Goal: Book appointment/travel/reservation

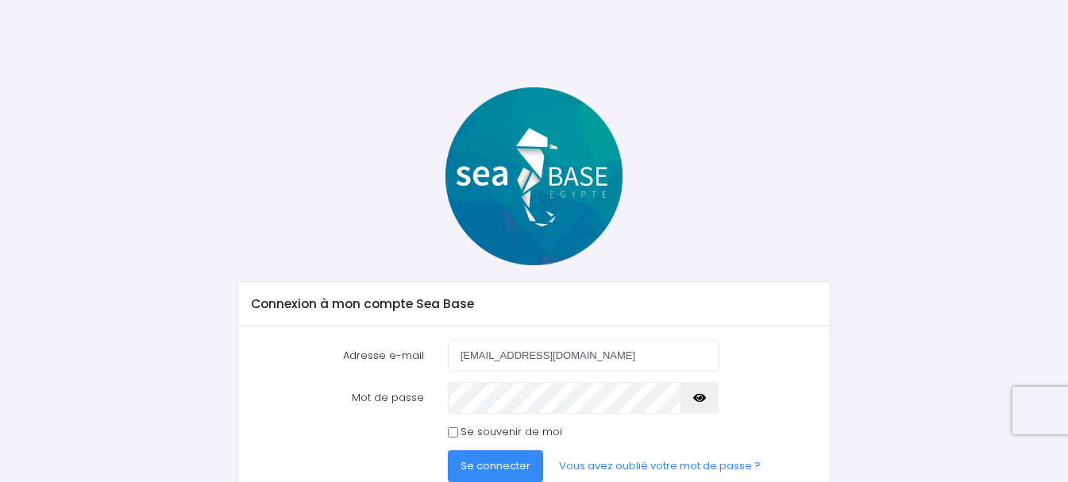
type input "[EMAIL_ADDRESS][DOMAIN_NAME]"
click at [448, 450] on button "Se connecter" at bounding box center [495, 466] width 95 height 32
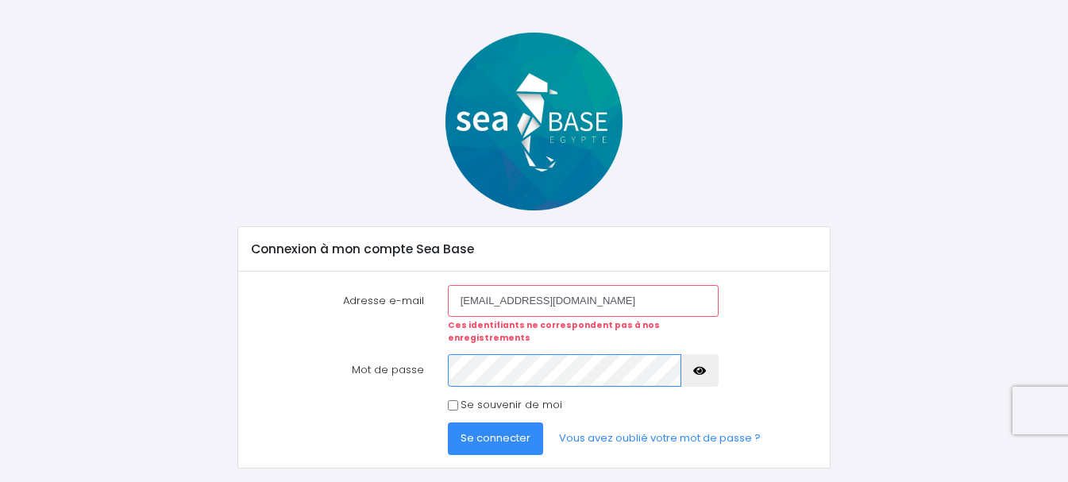
scroll to position [84, 0]
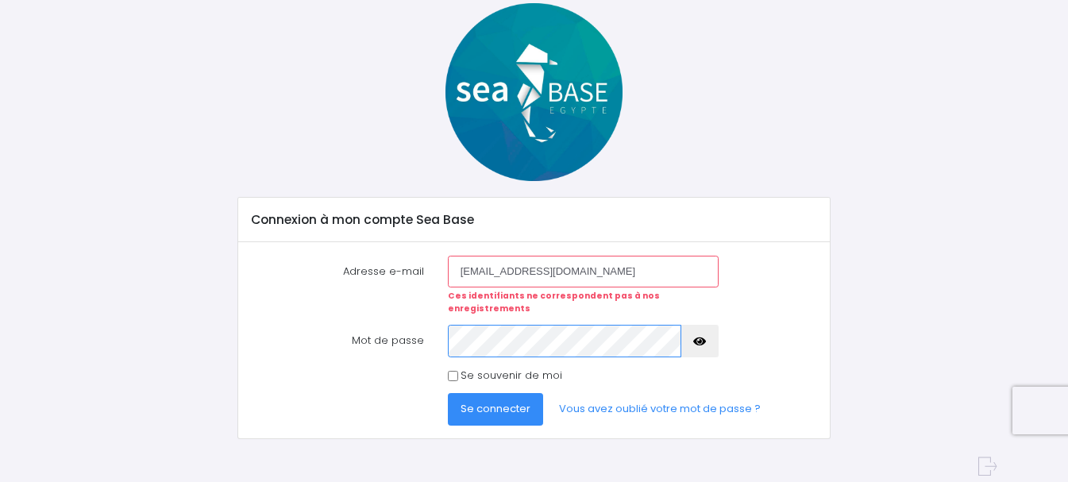
click at [448, 393] on button "Se connecter" at bounding box center [495, 409] width 95 height 32
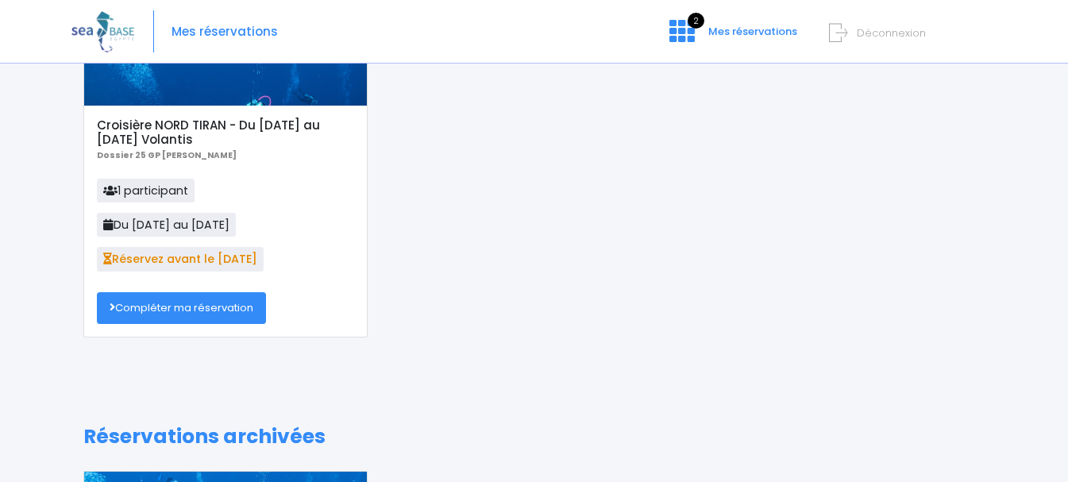
scroll to position [159, 0]
click at [172, 304] on link "Compléter ma réservation" at bounding box center [181, 308] width 169 height 32
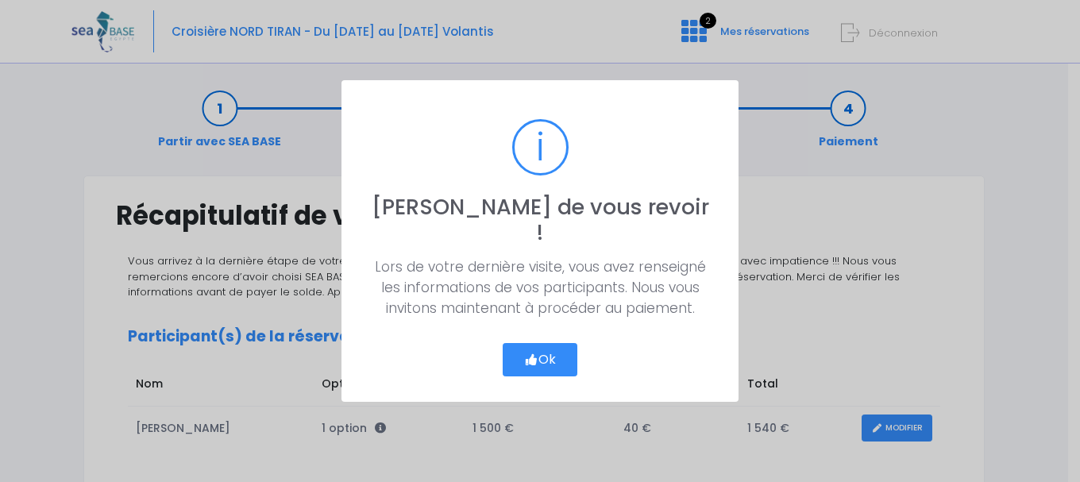
click at [548, 345] on button "Ok" at bounding box center [540, 359] width 75 height 33
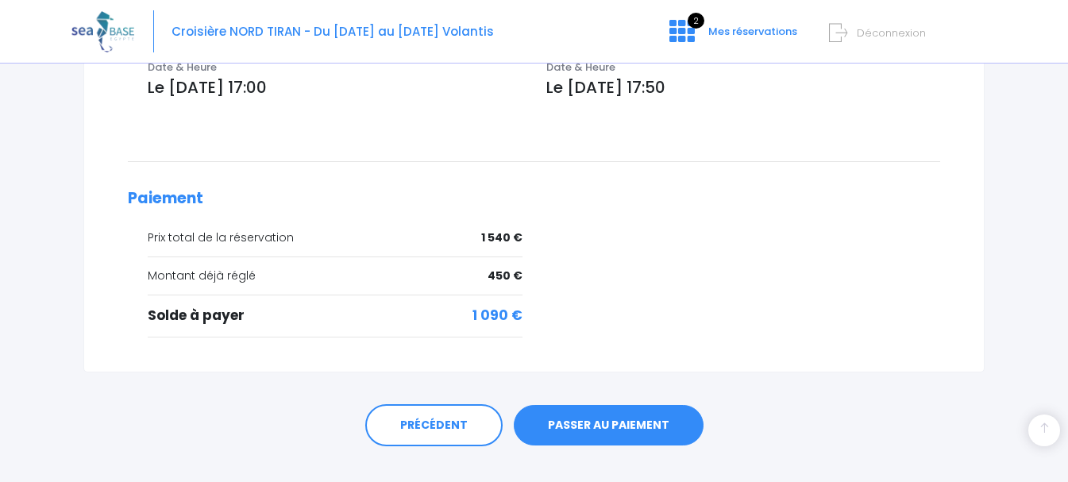
scroll to position [635, 0]
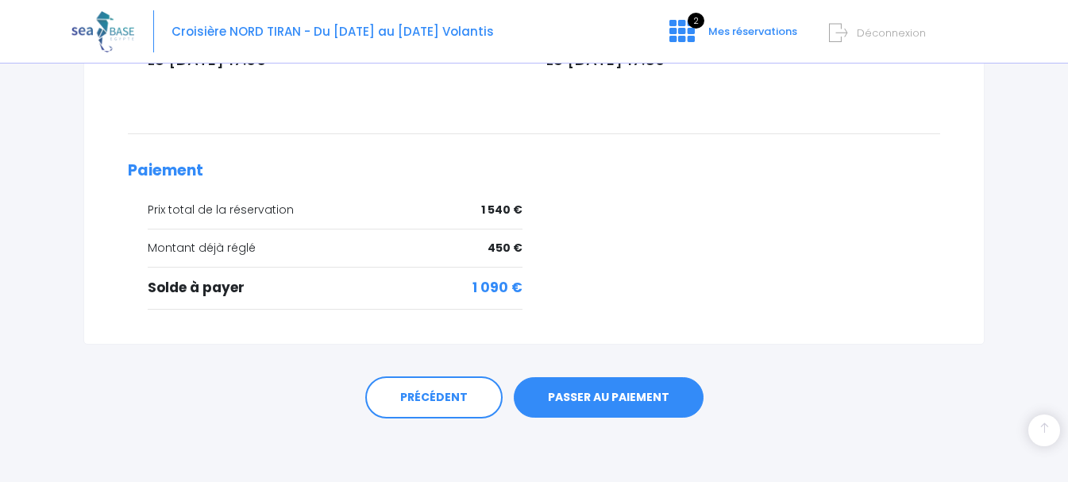
click at [612, 396] on link "PASSER AU PAIEMENT" at bounding box center [609, 397] width 190 height 41
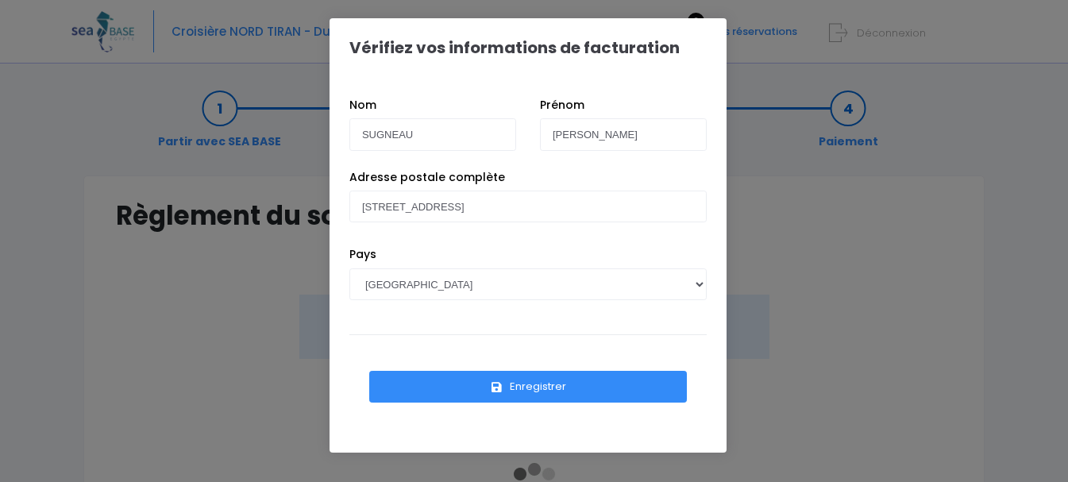
click at [543, 382] on button "Enregistrer" at bounding box center [528, 387] width 318 height 32
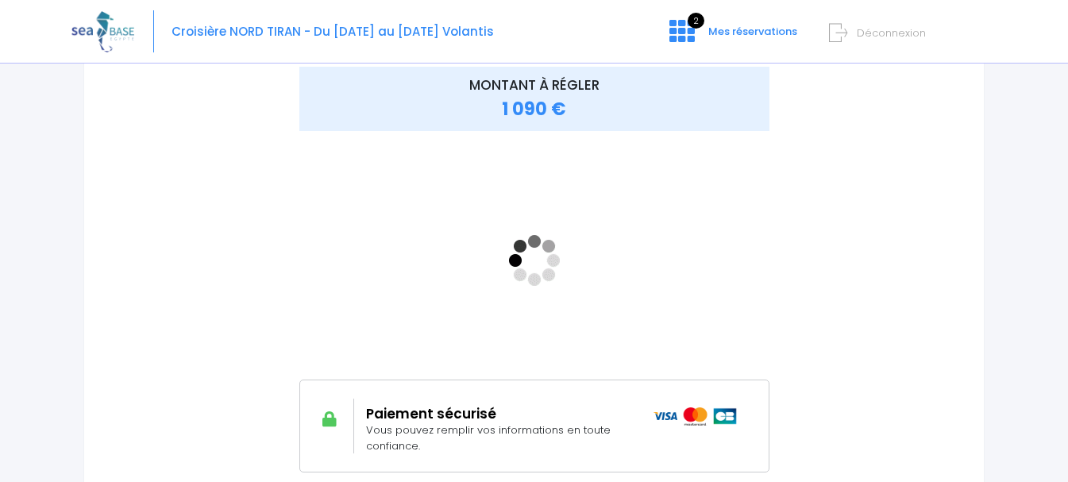
scroll to position [246, 0]
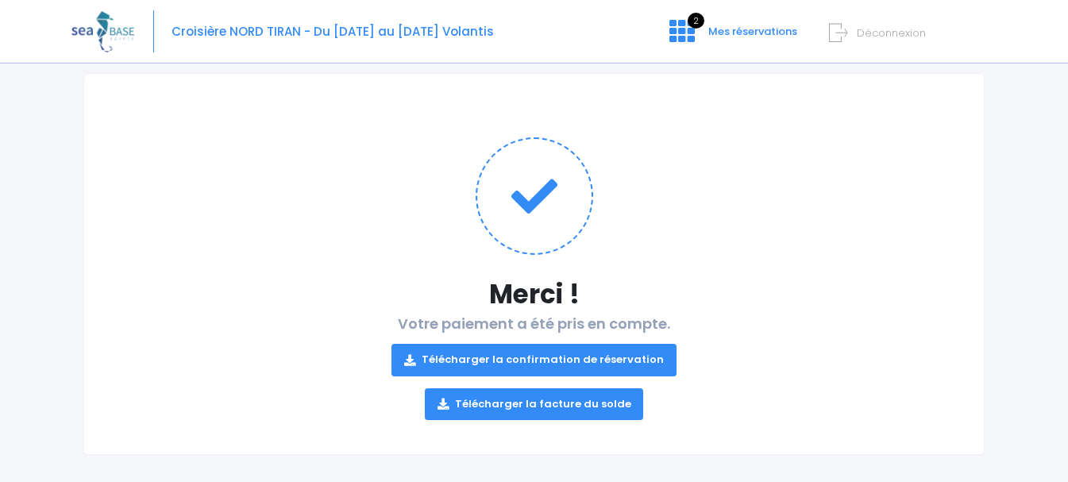
scroll to position [115, 0]
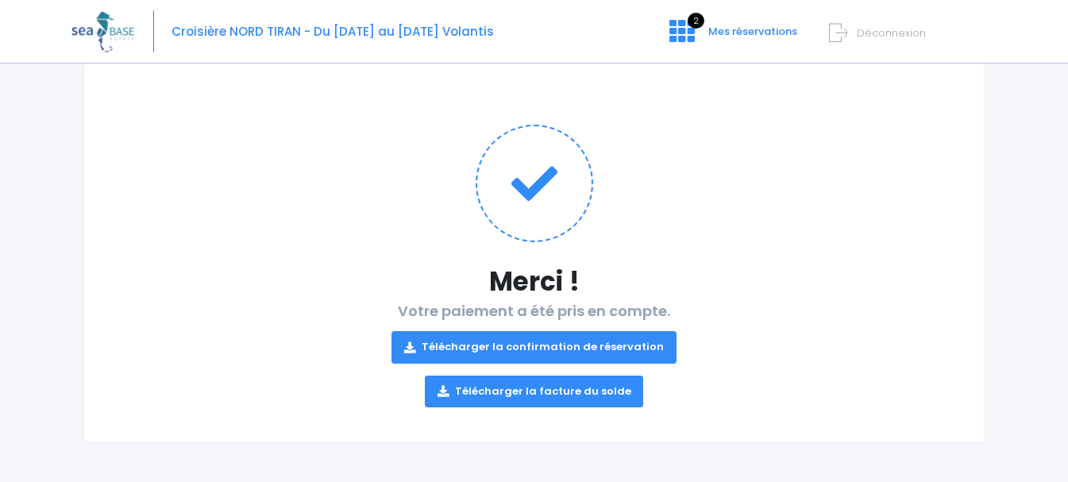
click at [540, 347] on link "Télécharger la confirmation de réservation" at bounding box center [534, 347] width 285 height 32
click at [539, 392] on link "Télécharger la facture du solde" at bounding box center [534, 392] width 219 height 32
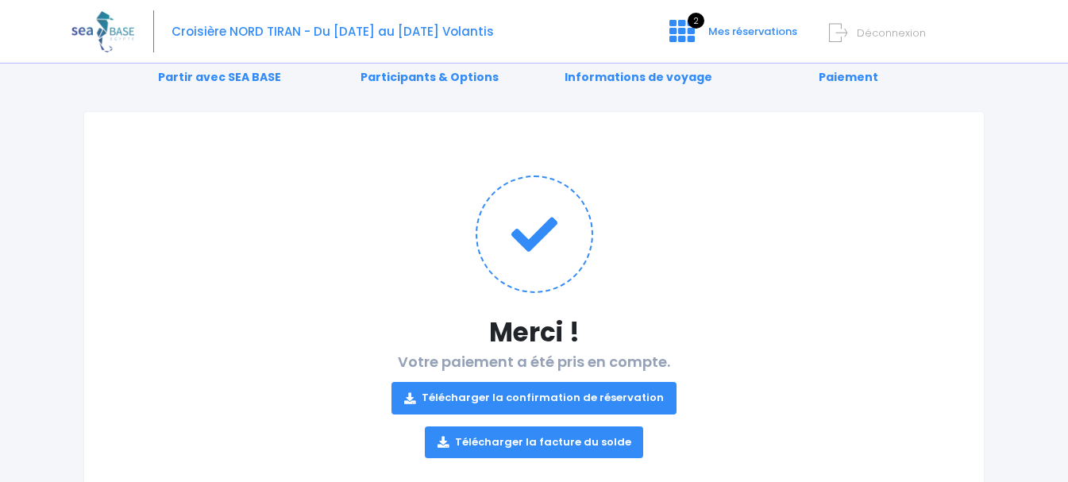
scroll to position [0, 0]
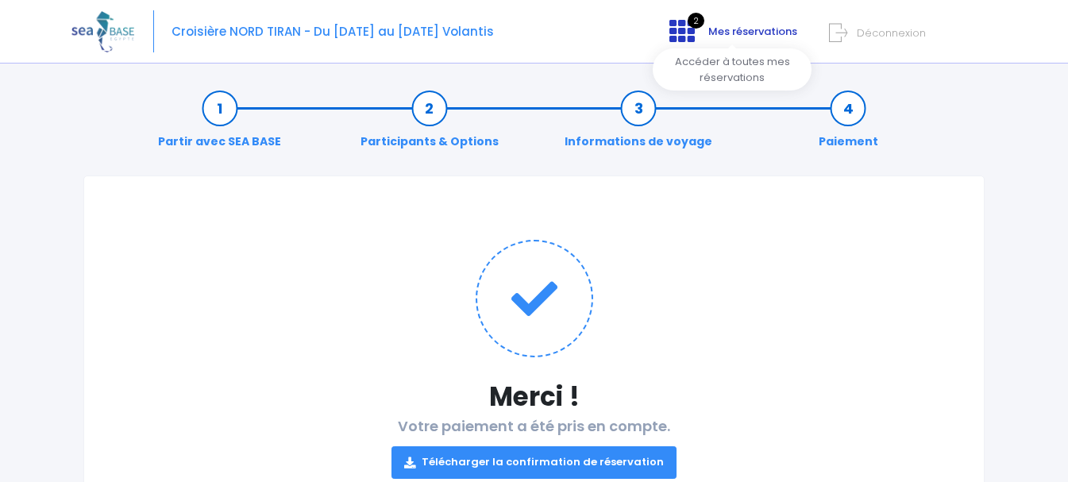
click at [743, 28] on span "Mes réservations" at bounding box center [753, 31] width 89 height 15
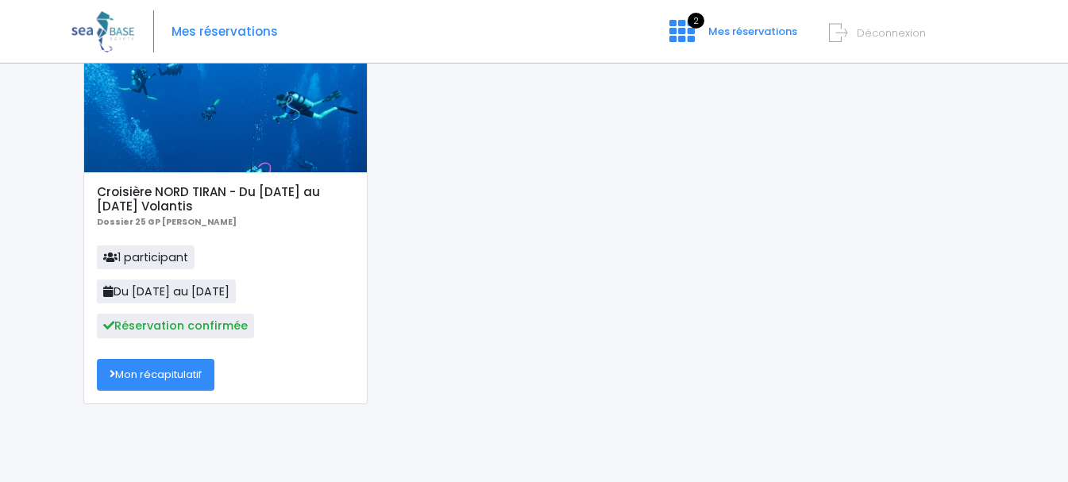
scroll to position [159, 0]
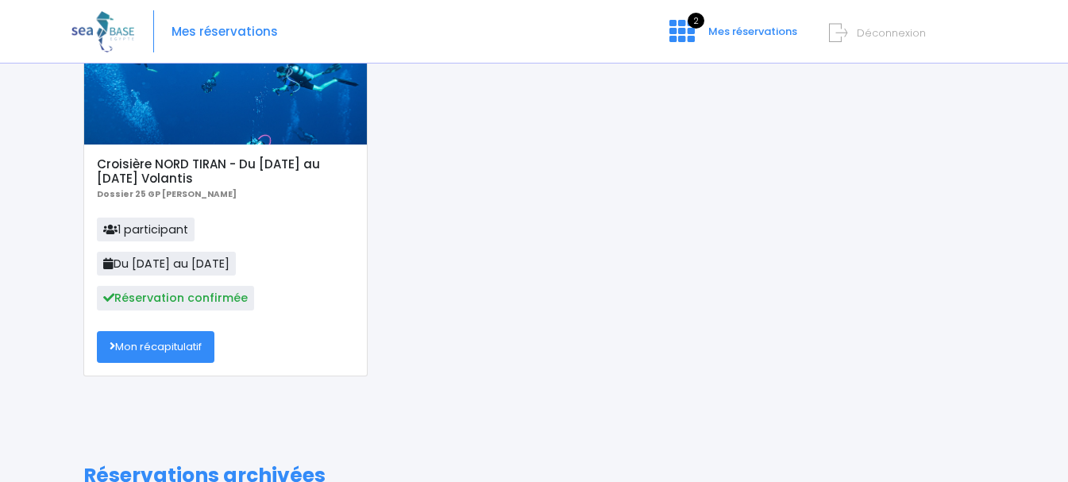
click at [186, 353] on link "Mon récapitulatif" at bounding box center [156, 347] width 118 height 32
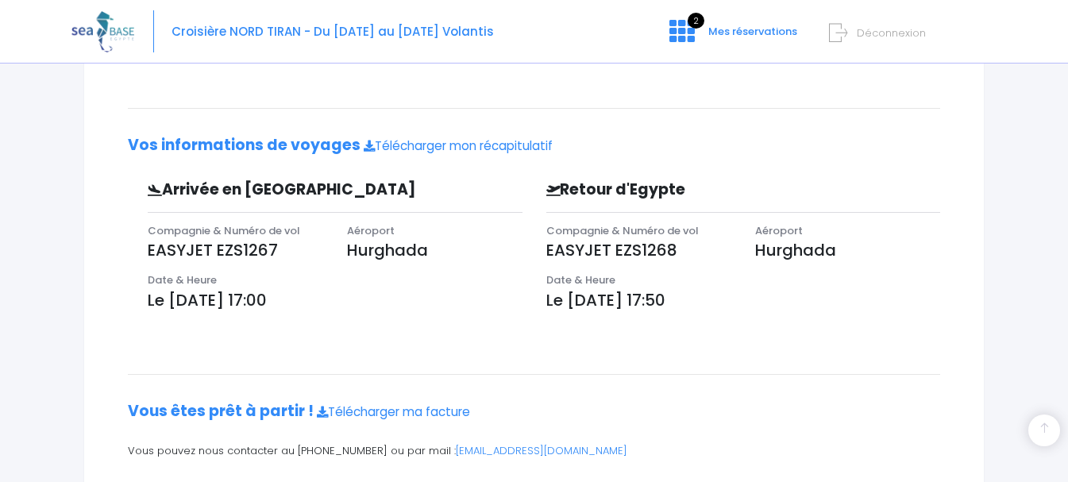
scroll to position [355, 0]
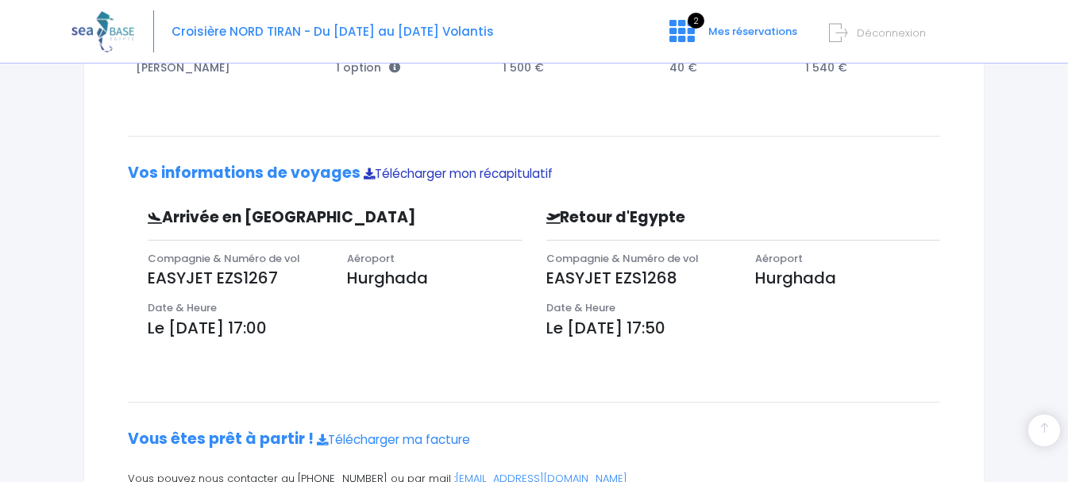
click at [466, 172] on link "Télécharger mon récapitulatif" at bounding box center [458, 173] width 189 height 17
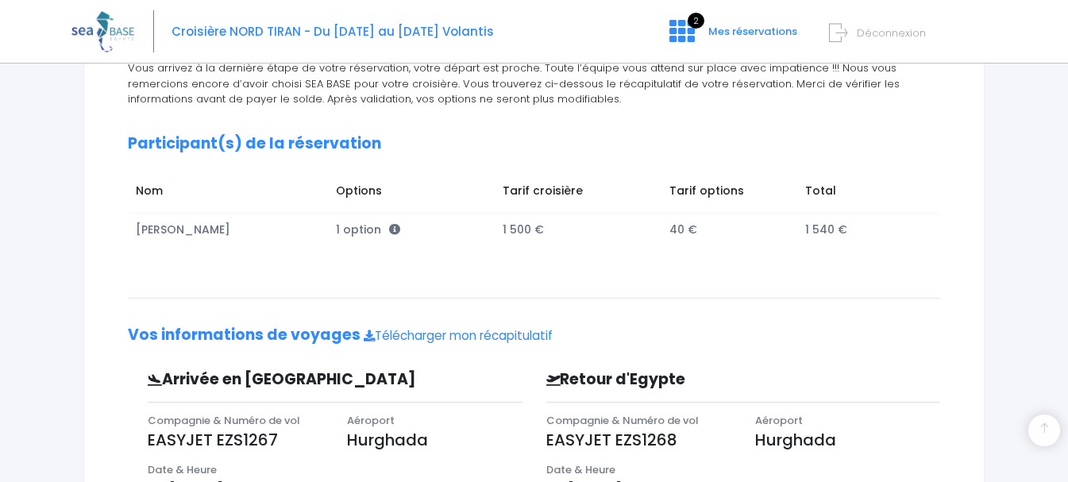
scroll to position [0, 0]
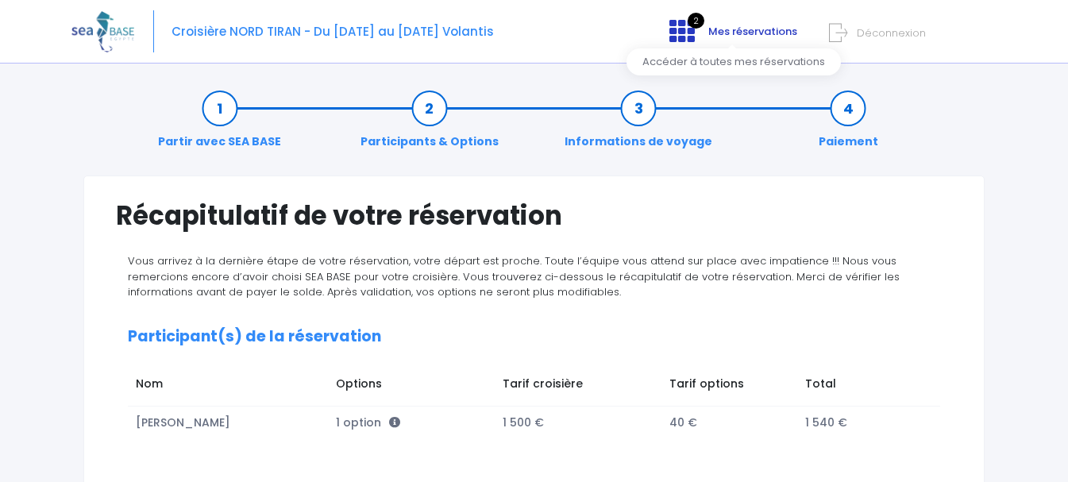
click at [744, 28] on span "Mes réservations" at bounding box center [753, 31] width 89 height 15
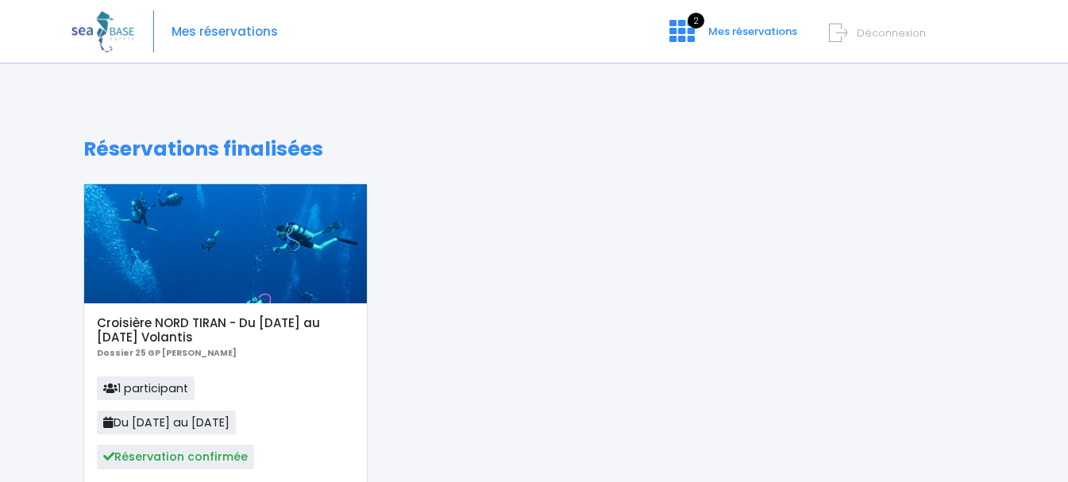
click at [886, 36] on span "Déconnexion" at bounding box center [891, 32] width 69 height 15
